Goal: Answer question/provide support

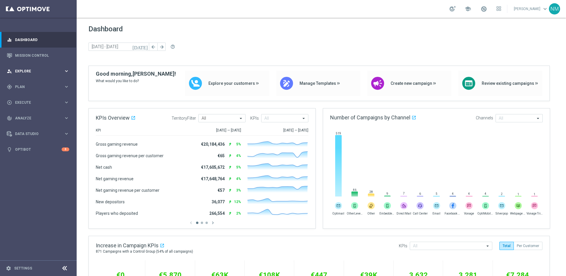
click at [40, 73] on div "person_search Explore keyboard_arrow_right" at bounding box center [38, 71] width 76 height 16
click at [40, 73] on div "person_search Explore" at bounding box center [35, 70] width 57 height 5
click at [42, 80] on div "gps_fixed Plan keyboard_arrow_right" at bounding box center [38, 87] width 76 height 16
click at [35, 61] on link "Mission Control" at bounding box center [42, 55] width 54 height 16
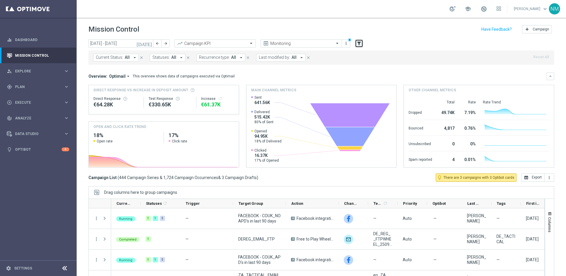
click at [357, 44] on icon "filter_alt" at bounding box center [359, 43] width 5 height 5
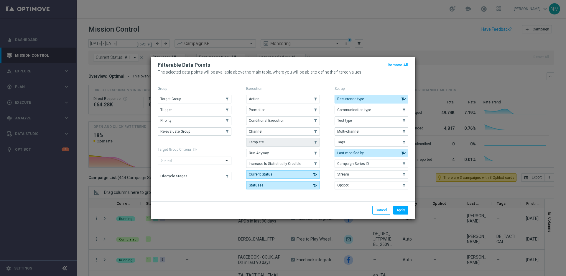
click at [279, 143] on button "Template" at bounding box center [283, 142] width 74 height 8
click at [406, 211] on button "Apply" at bounding box center [401, 210] width 15 height 8
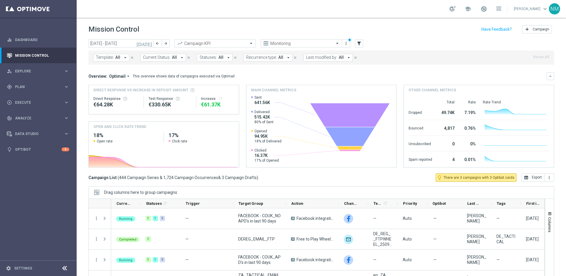
click at [124, 58] on icon "arrow_drop_down" at bounding box center [125, 57] width 5 height 5
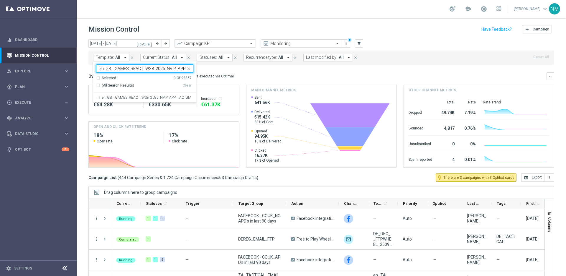
scroll to position [0, 16]
click at [122, 99] on div "en_GB__GAMES_REACT_W38_2025_NVIP_APP_TAC_GM" at bounding box center [144, 97] width 97 height 9
type input "en_GB__GAMES_REACT_W38_2025_NVIP_APP_TAC_GM"
click at [232, 81] on div "Overview: Optimail arrow_drop_down This overview shows data of campaigns execut…" at bounding box center [322, 119] width 466 height 95
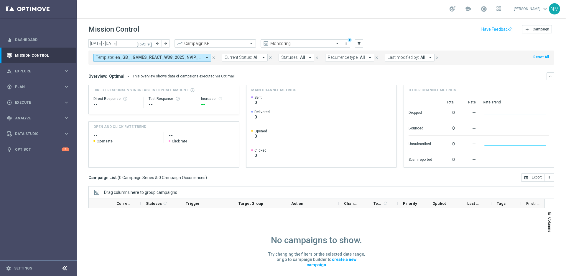
click at [150, 44] on icon "[DATE]" at bounding box center [145, 43] width 16 height 5
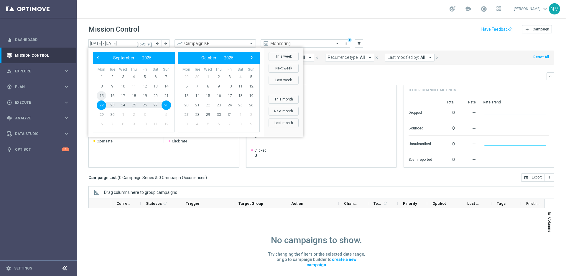
click at [100, 94] on span "15" at bounding box center [101, 95] width 9 height 9
click at [165, 97] on span "21" at bounding box center [166, 95] width 9 height 9
type input "15 Sep 2025 - 21 Sep 2025"
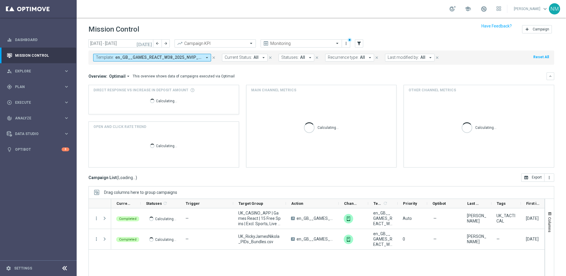
scroll to position [19, 0]
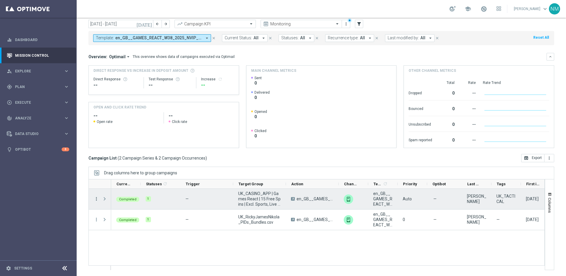
click at [96, 196] on icon "more_vert" at bounding box center [96, 198] width 5 height 5
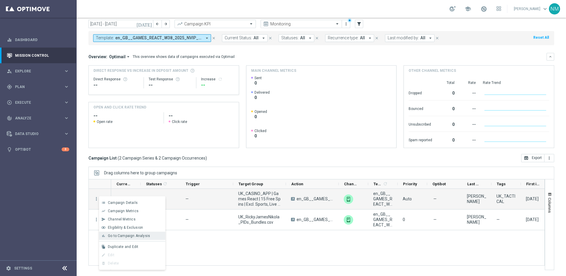
click at [114, 236] on span "Go to Campaign Analysis" at bounding box center [129, 235] width 42 height 4
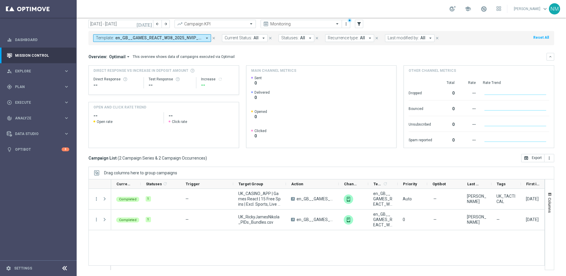
click at [174, 37] on span "en_GB__GAMES_REACT_W38_2025_NVIP_APP_TAC_GM" at bounding box center [158, 37] width 87 height 5
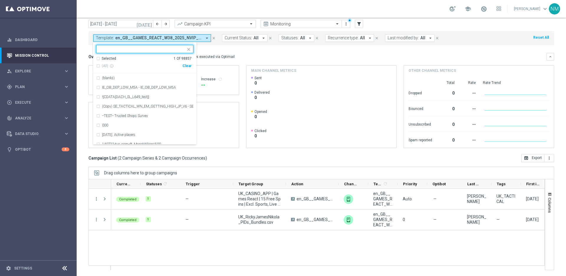
click at [0, 0] on div "Clear" at bounding box center [0, 0] width 0 height 0
click at [174, 46] on div at bounding box center [140, 48] width 89 height 7
paste input "en_GB_W39_2025_RELAX_SOCIAL_COMPETITION__NVIP_RI_TAC_GM"
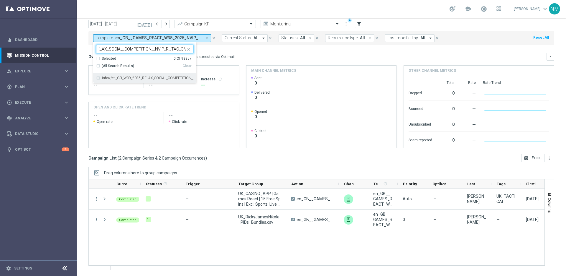
click at [165, 76] on label "Inbox/en_GB_W39_2025_RELAX_SOCIAL_COMPETITION__NVIP_RI_TAC_GM" at bounding box center [147, 78] width 91 height 4
type input "en_GB_W39_2025_RELAX_SOCIAL_COMPETITION__NVIP_RI_TAC_GM"
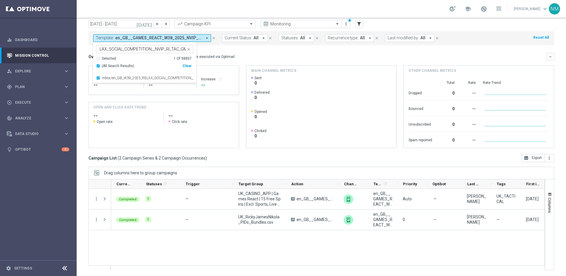
scroll to position [0, 0]
click at [242, 49] on mini-dashboard "Overview: Optimail arrow_drop_down This overview shows data of campaigns execut…" at bounding box center [322, 99] width 466 height 109
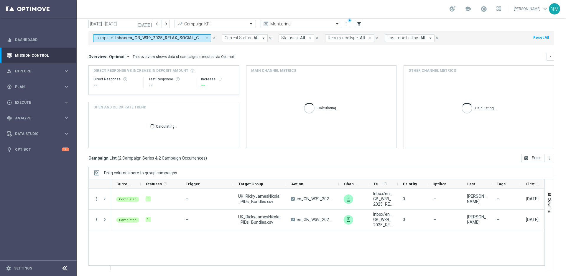
click at [150, 24] on icon "[DATE]" at bounding box center [145, 23] width 16 height 5
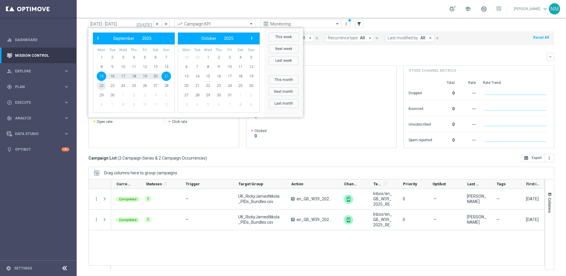
click at [101, 83] on span "22" at bounding box center [101, 85] width 9 height 9
type input "[DATE] - [DATE]"
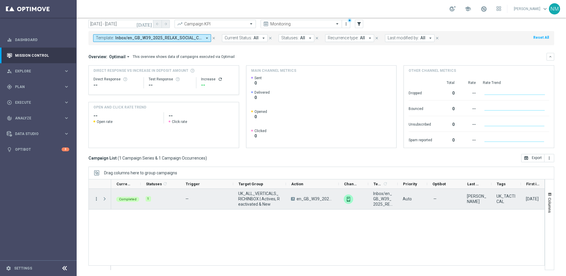
click at [94, 198] on icon "more_vert" at bounding box center [96, 198] width 5 height 5
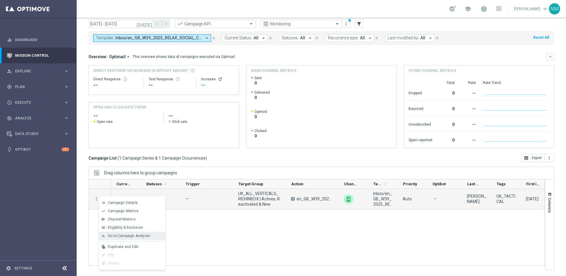
click at [120, 238] on div "bar_chart Go to Campaign Analysis" at bounding box center [132, 235] width 66 height 8
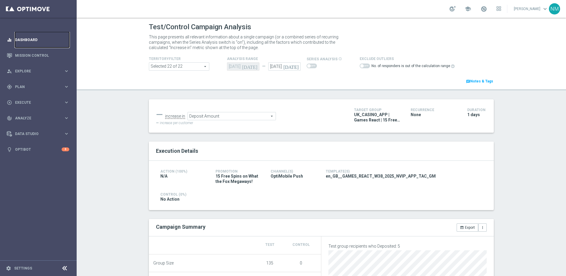
click at [26, 40] on link "Dashboard" at bounding box center [42, 40] width 54 height 16
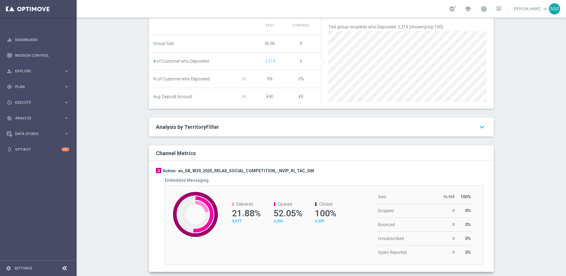
scroll to position [226, 0]
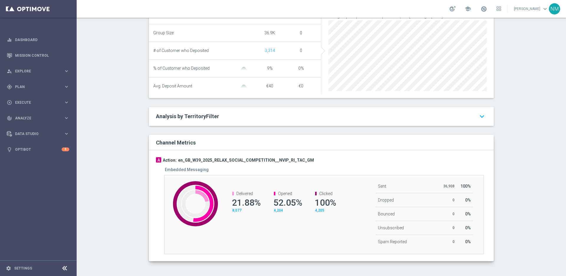
click at [319, 212] on span "4,205" at bounding box center [319, 210] width 9 height 4
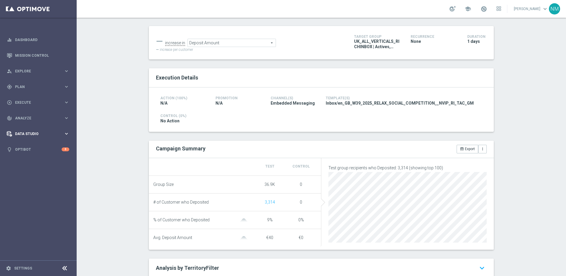
scroll to position [0, 0]
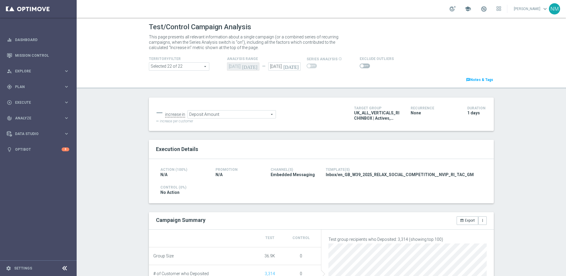
click at [470, 9] on span "school" at bounding box center [468, 9] width 6 height 6
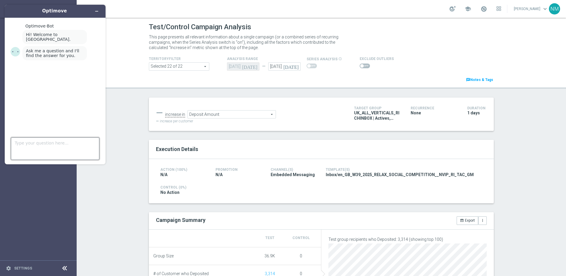
click at [48, 147] on textarea "Type your question here..." at bounding box center [55, 148] width 89 height 22
type textarea "with embedded messaging, i checked the campaign analysis, and even though i've …"
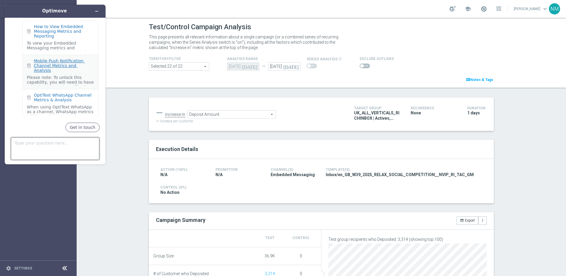
scroll to position [76, 0]
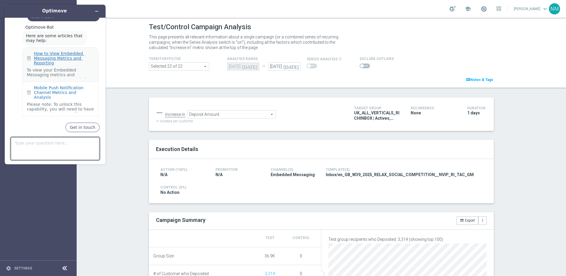
click at [66, 51] on div "How to View Embedded Messaging Metrics and Reporting" at bounding box center [64, 58] width 60 height 14
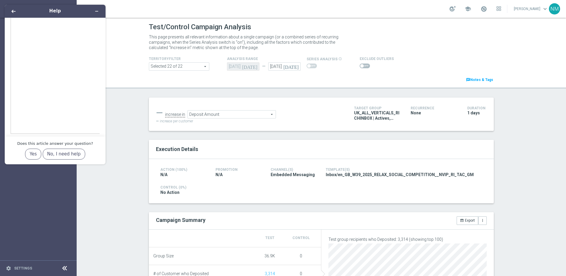
scroll to position [296, 0]
